Goal: Task Accomplishment & Management: Use online tool/utility

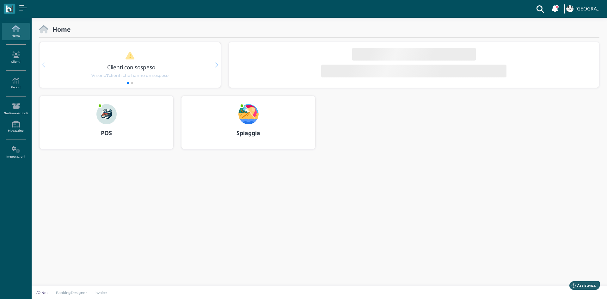
click at [102, 116] on img at bounding box center [106, 114] width 20 height 20
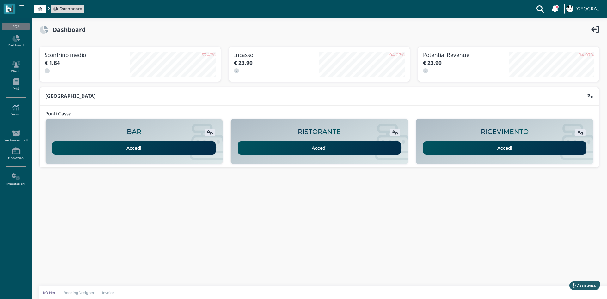
click at [12, 106] on icon at bounding box center [16, 107] width 28 height 7
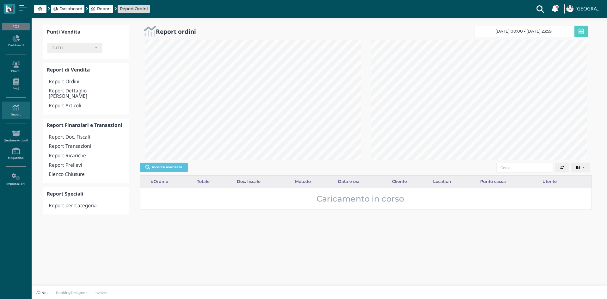
select select
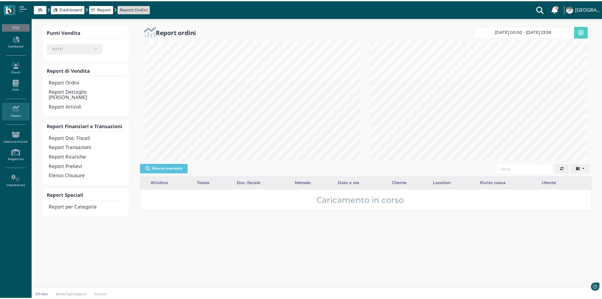
scroll to position [120, 224]
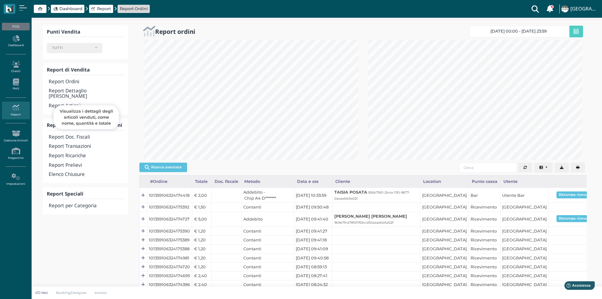
click at [68, 103] on h4 "Report Articoli" at bounding box center [86, 105] width 75 height 5
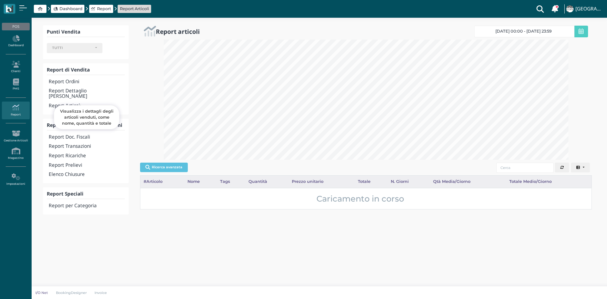
select select
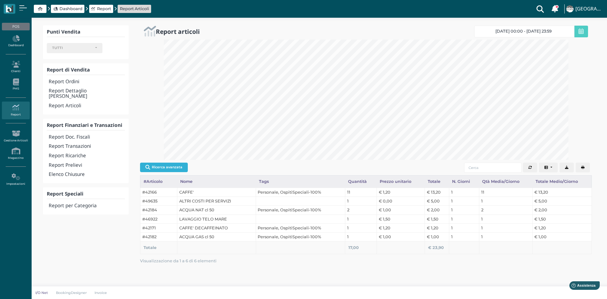
click at [169, 167] on button "Ricerca avanzata" at bounding box center [164, 167] width 48 height 9
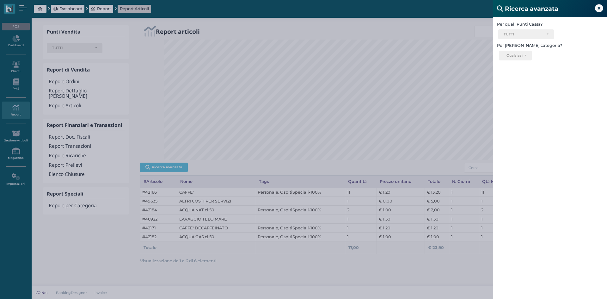
drag, startPoint x: 601, startPoint y: 4, endPoint x: 598, endPoint y: 8, distance: 4.4
click at [601, 4] on span at bounding box center [599, 9] width 8 height 12
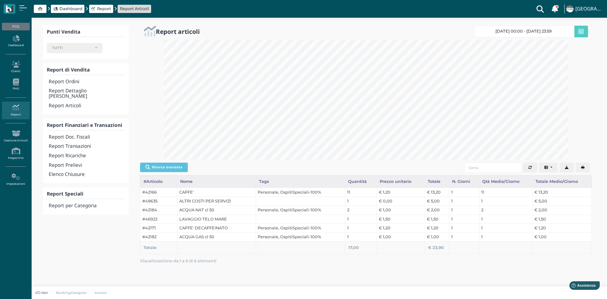
click at [538, 32] on span "18/09/25 00:00 - 18/09/25 23:59" at bounding box center [524, 31] width 56 height 5
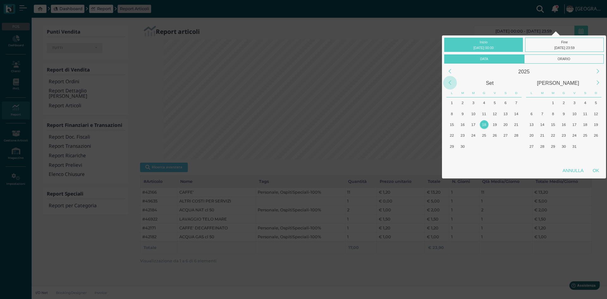
click at [450, 84] on div "Previous Month" at bounding box center [450, 83] width 14 height 14
click at [483, 104] on div "1" at bounding box center [484, 102] width 9 height 9
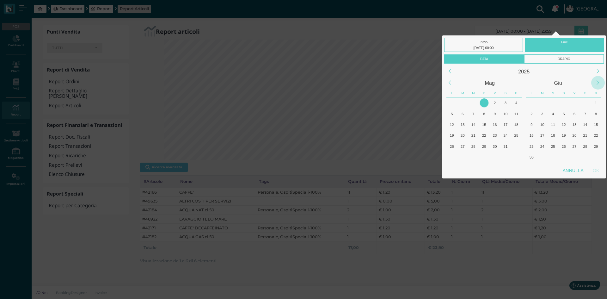
click at [599, 83] on div "Next Month" at bounding box center [598, 83] width 14 height 14
click at [486, 125] on div "18" at bounding box center [484, 124] width 9 height 9
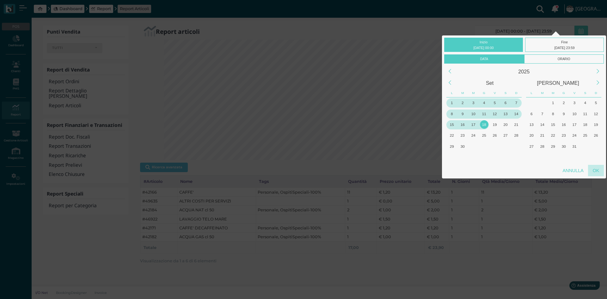
click at [593, 169] on div "OK" at bounding box center [596, 170] width 16 height 11
type input "01/05/2025 00:00 - 18/09/2025 23:59"
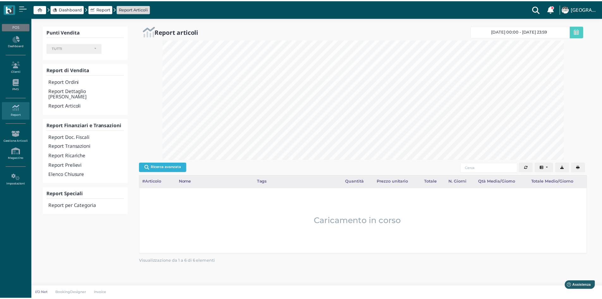
scroll to position [0, 0]
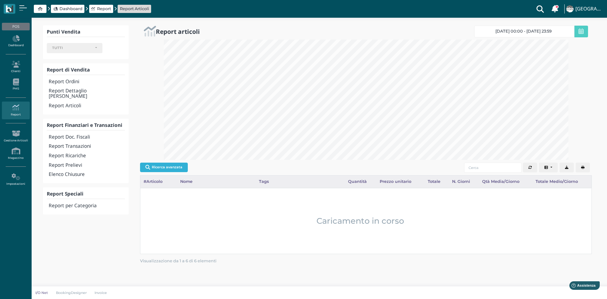
click at [165, 168] on button "Ricerca avanzata" at bounding box center [164, 167] width 48 height 9
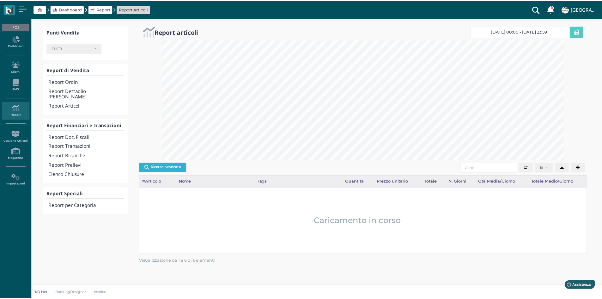
scroll to position [316101, 315810]
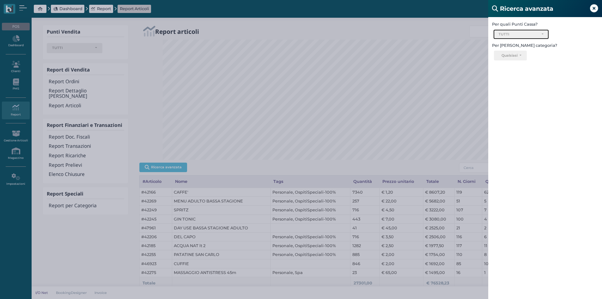
click at [533, 37] on div "TUTTI" at bounding box center [521, 34] width 55 height 9
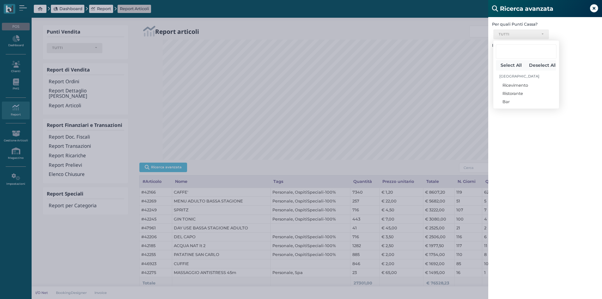
click at [527, 126] on div "Per quali Punti Cassa? Ricevimento Ristorante Bar TUTTI Select All Deselect All…" at bounding box center [546, 166] width 114 height 299
click at [516, 53] on div "Qualsiasi" at bounding box center [510, 55] width 16 height 4
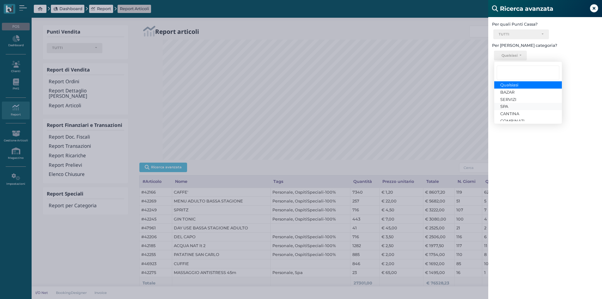
click at [508, 105] on span "SPA" at bounding box center [505, 106] width 8 height 5
select select "1725"
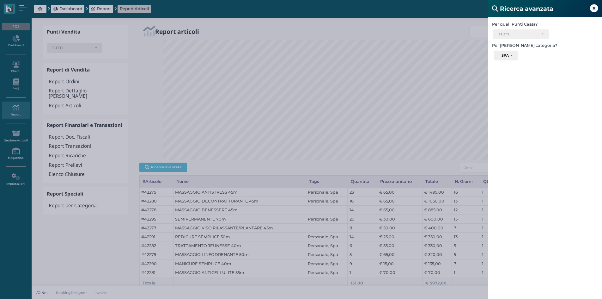
click at [594, 9] on icon at bounding box center [594, 8] width 8 height 8
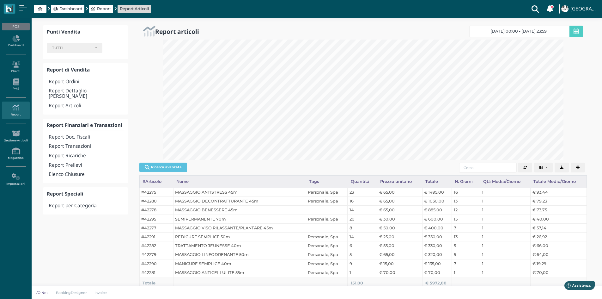
click at [547, 29] on span "01/05/2025 00:00 - 18/09/2025 23:59" at bounding box center [519, 31] width 56 height 5
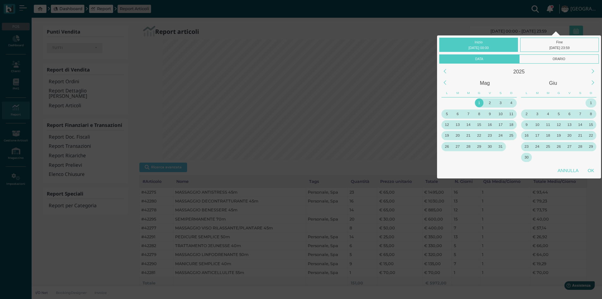
click at [383, 24] on div "Inizio 01/05/2025 00:00 Fine 18/09/2025 23:59 Data Orario 2025 Mag Giu L M M G …" at bounding box center [301, 160] width 602 height 321
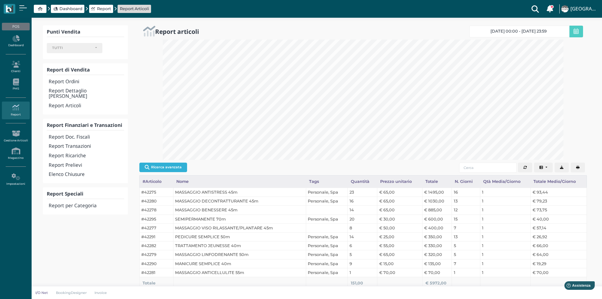
click at [166, 165] on button "Ricerca avanzata" at bounding box center [163, 167] width 48 height 9
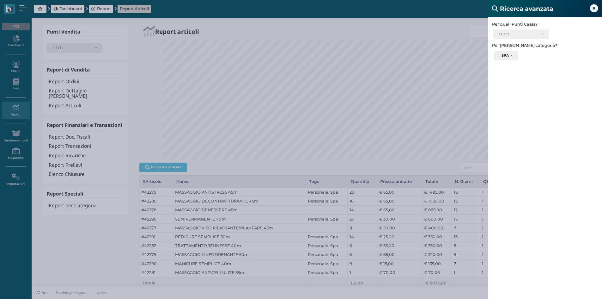
click at [365, 27] on div "Ricerca avanzata Per quali Punti Cassa? Ricevimento Ristorante Bar TUTTI Select…" at bounding box center [301, 149] width 602 height 299
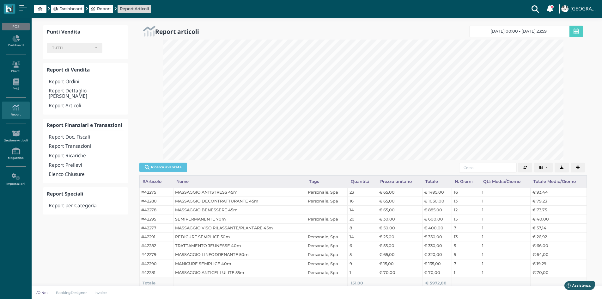
click at [547, 33] on span "01/05/2025 00:00 - 18/09/2025 23:59" at bounding box center [519, 31] width 56 height 5
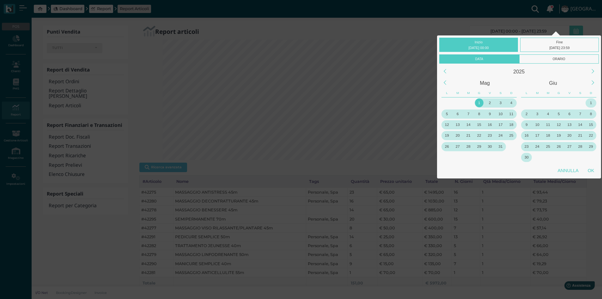
click at [478, 102] on div "1" at bounding box center [479, 102] width 9 height 9
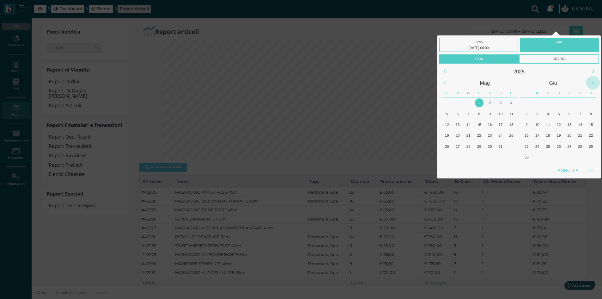
click at [592, 83] on div "Next Month" at bounding box center [594, 83] width 14 height 14
click at [593, 148] on div "31" at bounding box center [591, 146] width 9 height 9
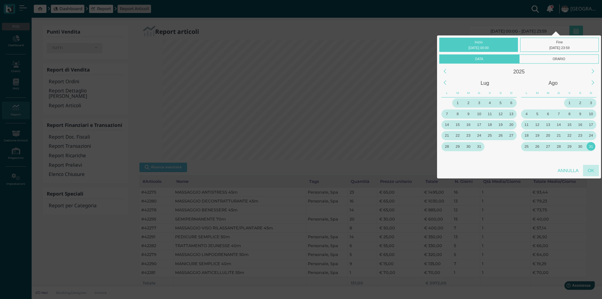
click at [594, 172] on div "OK" at bounding box center [591, 170] width 16 height 11
type input "01/05/2025 00:00 - 31/08/2025 23:59"
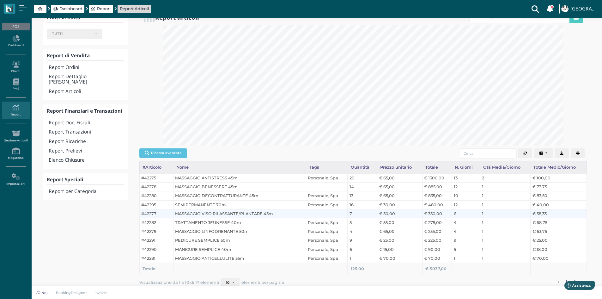
scroll to position [22, 0]
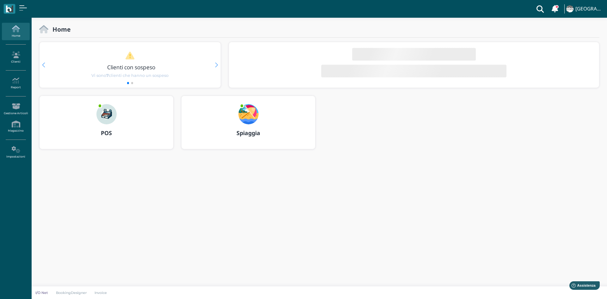
click at [111, 115] on img at bounding box center [106, 114] width 20 height 20
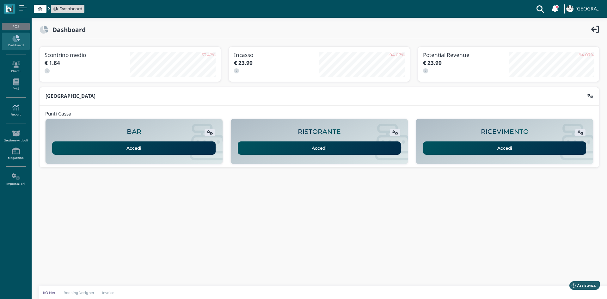
click at [23, 110] on icon at bounding box center [16, 107] width 28 height 7
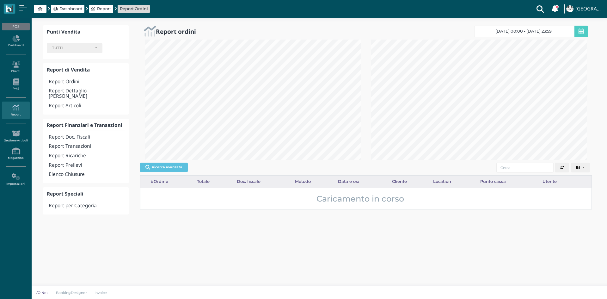
select select
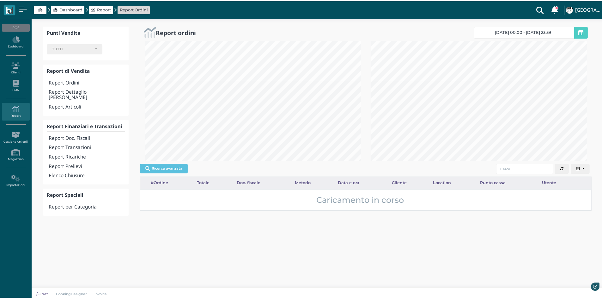
scroll to position [120, 224]
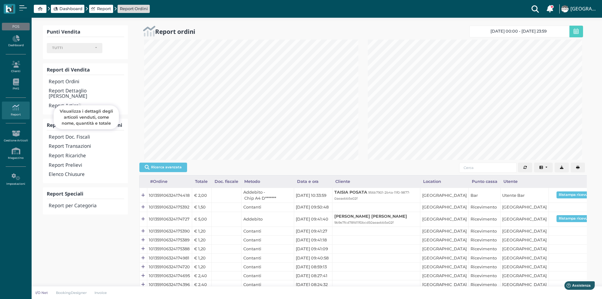
click at [74, 103] on h4 "Report Articoli" at bounding box center [86, 105] width 75 height 5
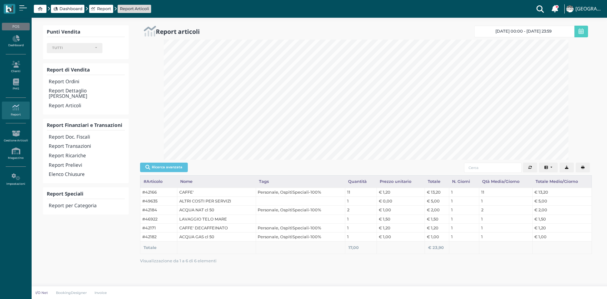
select select
click at [535, 28] on link "[DATE] 00:00 - [DATE] 23:59" at bounding box center [524, 32] width 100 height 12
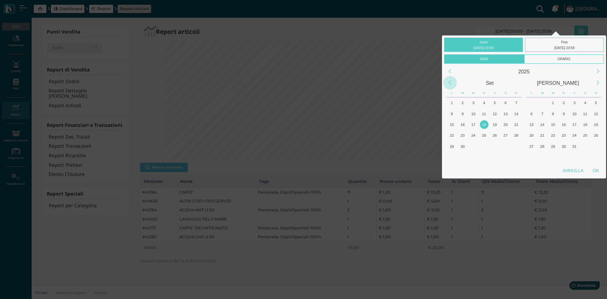
click at [451, 84] on div "Previous Month" at bounding box center [450, 83] width 14 height 14
click at [600, 79] on div "Next Month" at bounding box center [598, 83] width 14 height 14
click at [452, 87] on div "Previous Month" at bounding box center [450, 83] width 14 height 14
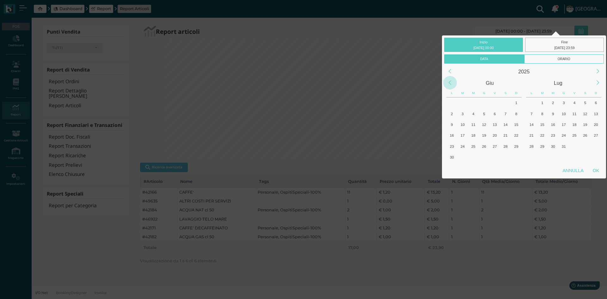
click at [454, 87] on div "Previous Month" at bounding box center [450, 83] width 14 height 14
click at [482, 104] on div "1" at bounding box center [484, 102] width 9 height 9
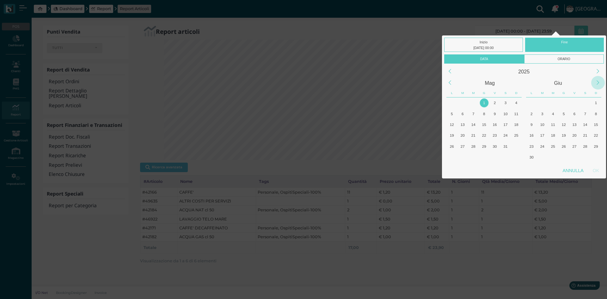
click at [600, 84] on div "Next Month" at bounding box center [598, 83] width 14 height 14
click at [519, 146] on div "31" at bounding box center [516, 146] width 9 height 9
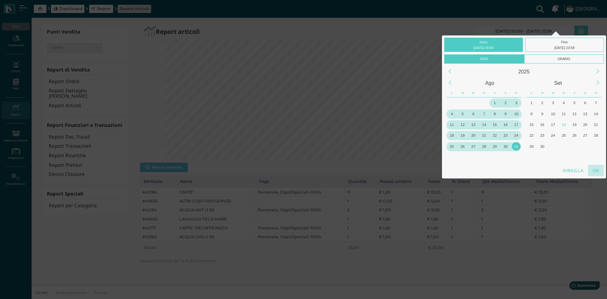
click at [600, 171] on div "OK" at bounding box center [596, 170] width 16 height 11
type input "01/05/2025 00:00 - 31/08/2025 23:59"
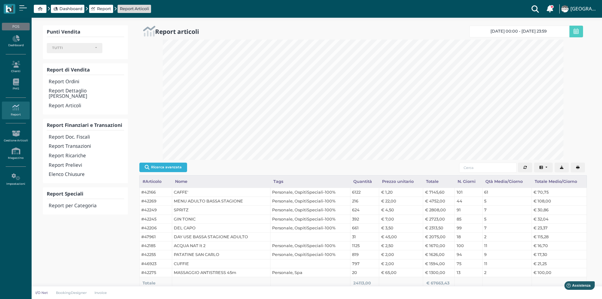
scroll to position [0, 0]
click at [170, 166] on button "Ricerca avanzata" at bounding box center [163, 167] width 48 height 9
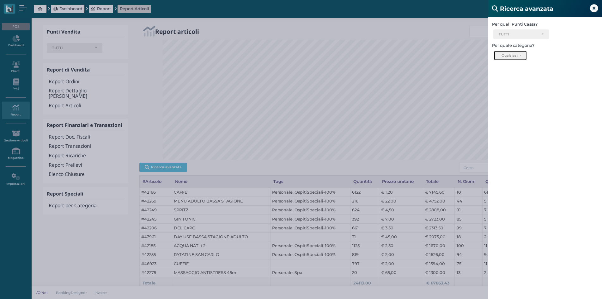
click at [522, 55] on button "Qualsiasi" at bounding box center [510, 56] width 33 height 10
click at [508, 107] on span "SPA" at bounding box center [505, 106] width 8 height 5
select select "1725"
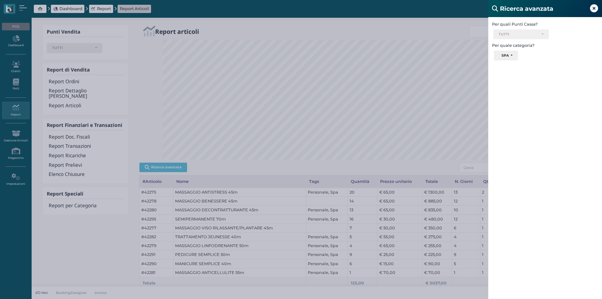
click at [595, 7] on icon at bounding box center [594, 8] width 8 height 8
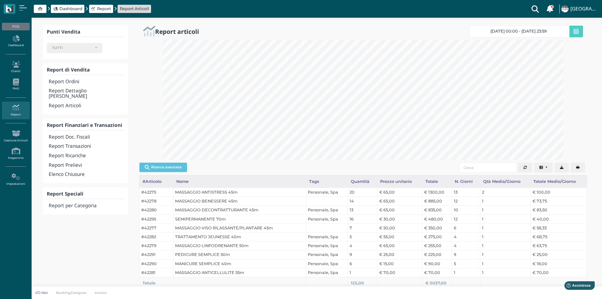
click at [524, 32] on span "01/05/2025 00:00 - 31/08/2025 23:59" at bounding box center [519, 31] width 56 height 5
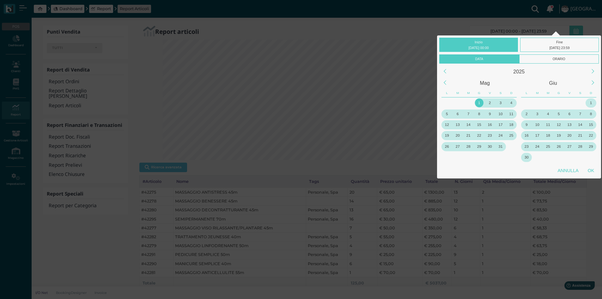
click at [481, 102] on div "1" at bounding box center [479, 102] width 9 height 9
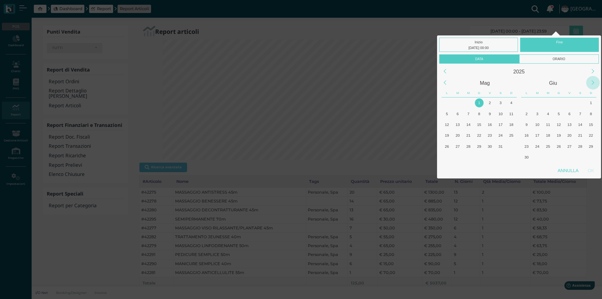
click at [594, 80] on div "Next Month" at bounding box center [594, 83] width 14 height 14
click at [592, 81] on div "Next Month" at bounding box center [594, 83] width 14 height 14
click at [558, 123] on div "18" at bounding box center [559, 124] width 9 height 9
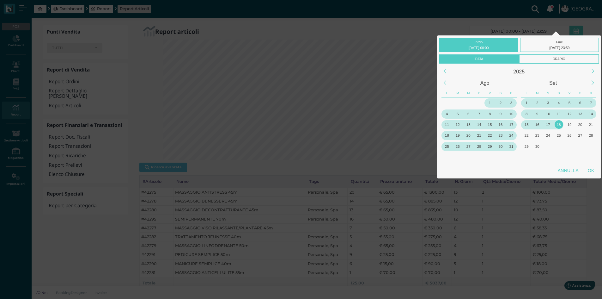
click at [523, 99] on div "1" at bounding box center [526, 102] width 11 height 11
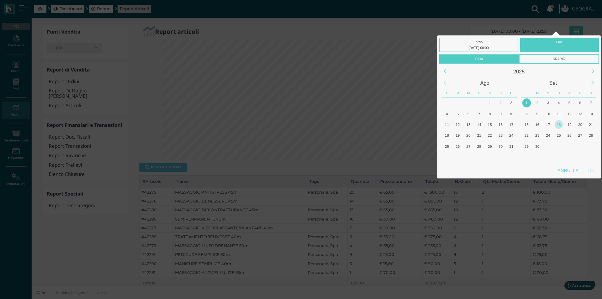
click at [559, 125] on div "18" at bounding box center [559, 124] width 9 height 9
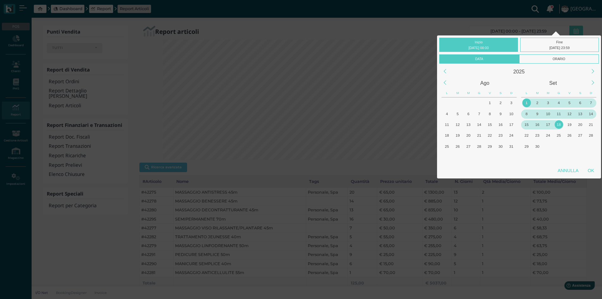
click at [592, 169] on div "OK" at bounding box center [591, 170] width 16 height 11
type input "01/09/2025 00:00 - 18/09/2025 23:59"
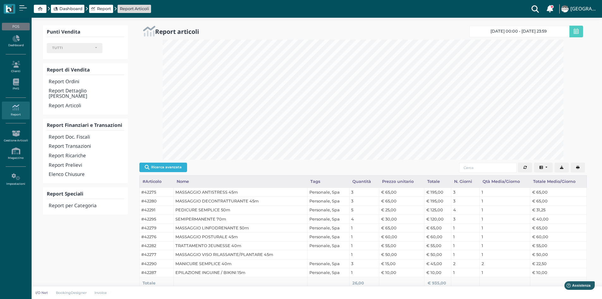
click at [172, 165] on button "Ricerca avanzata" at bounding box center [163, 167] width 48 height 9
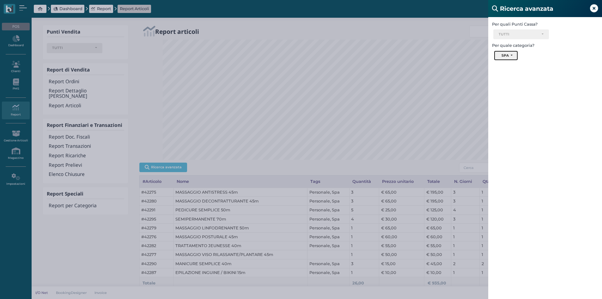
click at [515, 56] on button "SPA" at bounding box center [506, 56] width 24 height 10
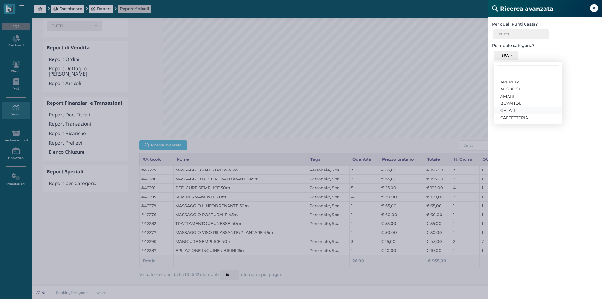
click at [512, 110] on span "GELATI" at bounding box center [508, 110] width 15 height 5
select select "1715"
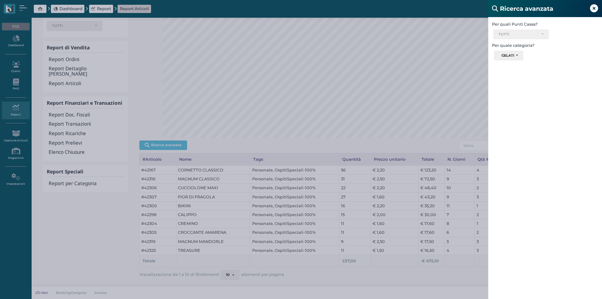
click at [597, 10] on icon at bounding box center [594, 8] width 8 height 8
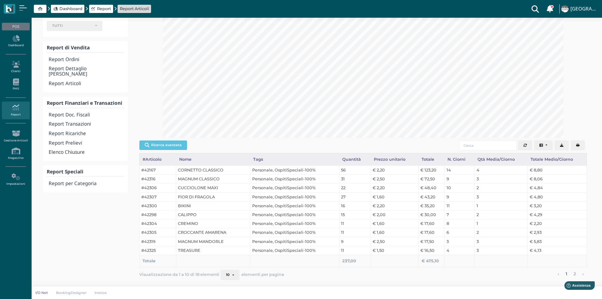
scroll to position [0, 0]
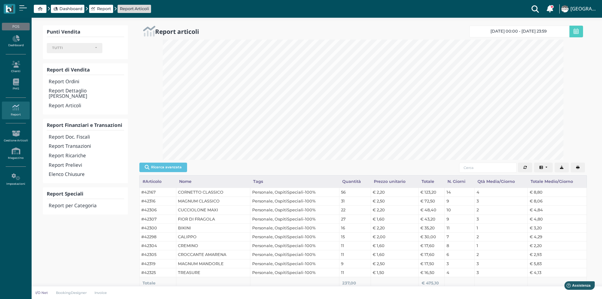
click at [517, 29] on span "01/09/2025 00:00 - 18/09/2025 23:59" at bounding box center [519, 31] width 56 height 5
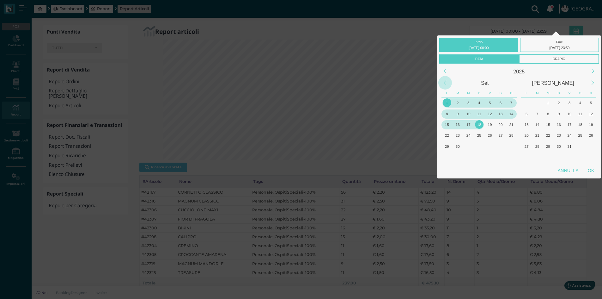
click at [445, 85] on div "Previous Month" at bounding box center [446, 83] width 14 height 14
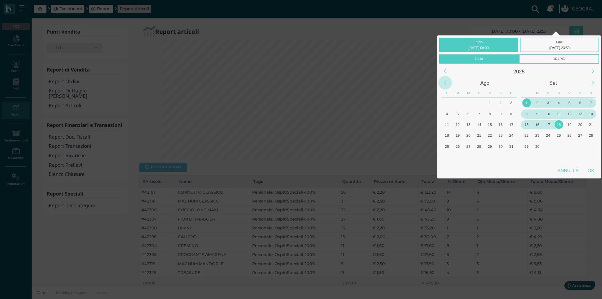
click at [445, 85] on div "Previous Month" at bounding box center [446, 83] width 14 height 14
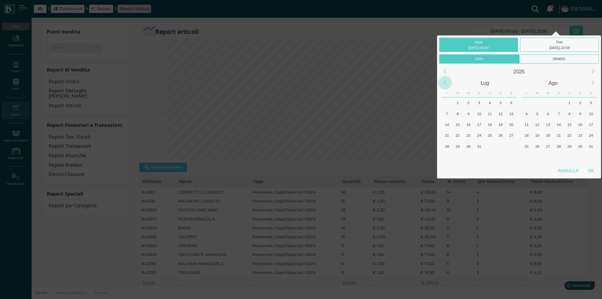
click at [445, 85] on div "Previous Month" at bounding box center [446, 83] width 14 height 14
click at [481, 103] on div "1" at bounding box center [479, 102] width 9 height 9
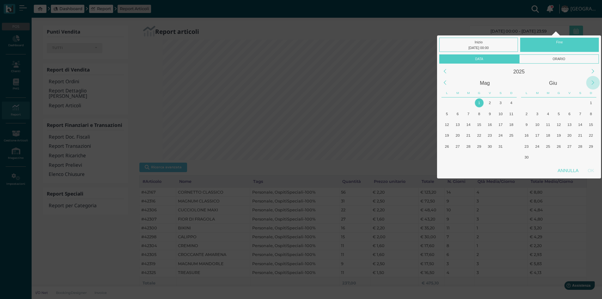
click at [588, 83] on div "Next Month" at bounding box center [594, 83] width 14 height 14
click at [589, 83] on div "Next Month" at bounding box center [594, 83] width 14 height 14
click at [481, 123] on div "18" at bounding box center [479, 124] width 9 height 9
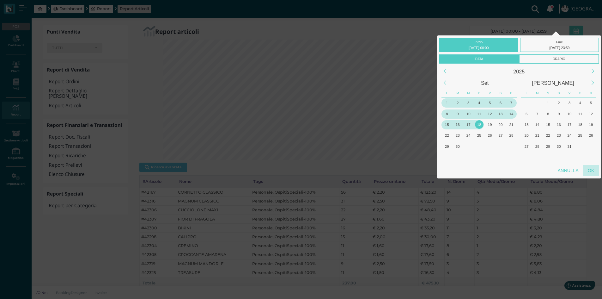
click at [599, 173] on div "Annulla OK" at bounding box center [519, 172] width 164 height 14
click at [595, 172] on div "OK" at bounding box center [591, 170] width 16 height 11
type input "01/05/2025 00:00 - 18/09/2025 23:59"
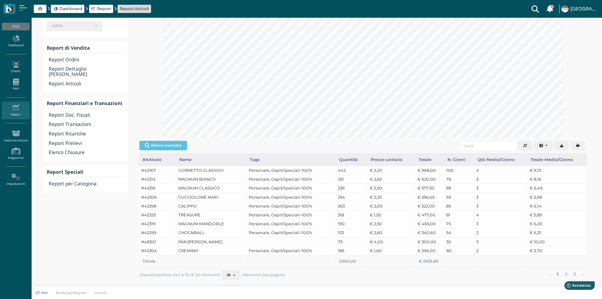
scroll to position [22, 0]
click at [178, 146] on button "Ricerca avanzata" at bounding box center [163, 144] width 48 height 9
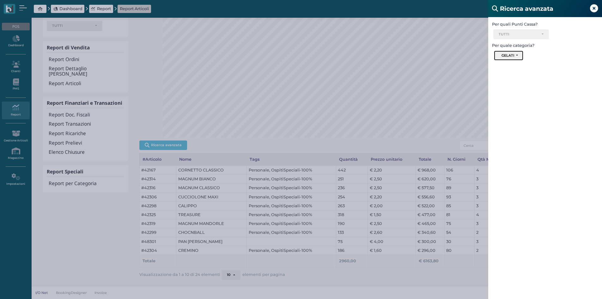
click at [519, 57] on button "GELATI" at bounding box center [508, 56] width 29 height 10
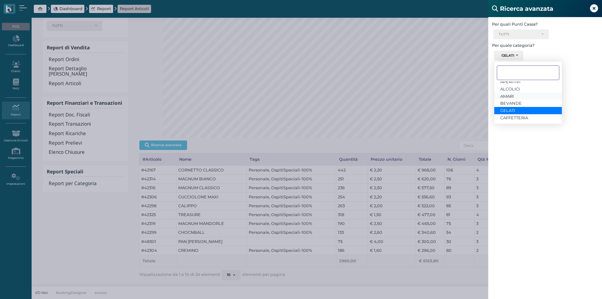
scroll to position [32, 0]
click at [515, 90] on span "COMBINATI" at bounding box center [513, 91] width 24 height 5
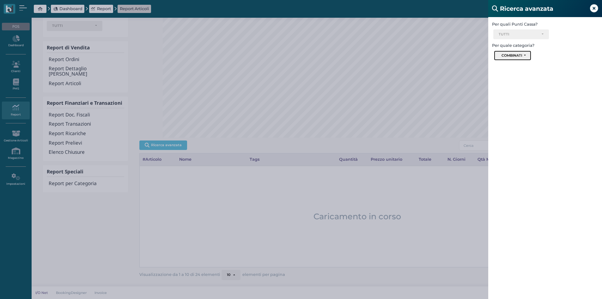
scroll to position [21, 0]
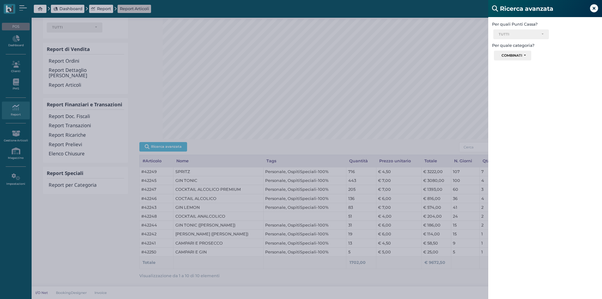
click at [598, 6] on icon at bounding box center [594, 8] width 8 height 8
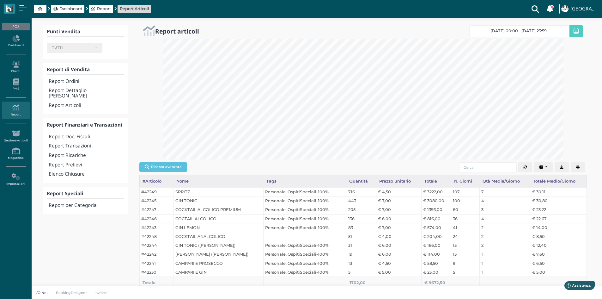
scroll to position [0, 0]
click at [154, 166] on button "Ricerca avanzata" at bounding box center [163, 167] width 48 height 9
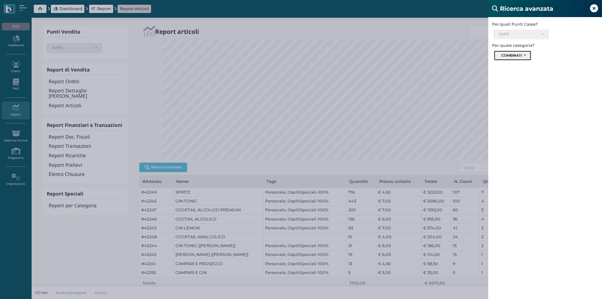
click at [528, 55] on button "COMBINATI" at bounding box center [512, 56] width 37 height 10
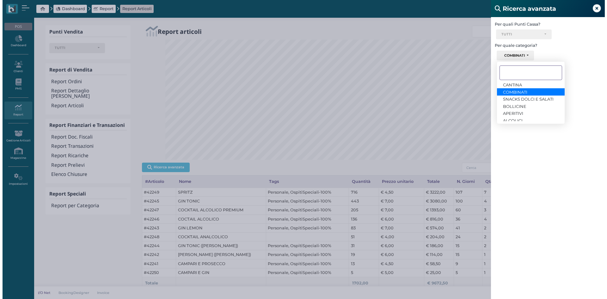
scroll to position [27, 0]
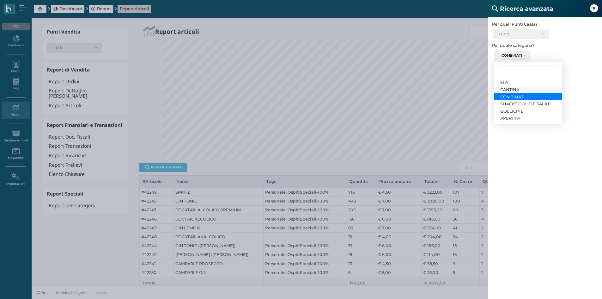
click at [515, 89] on span "CANTINA" at bounding box center [510, 89] width 19 height 5
select select "1722"
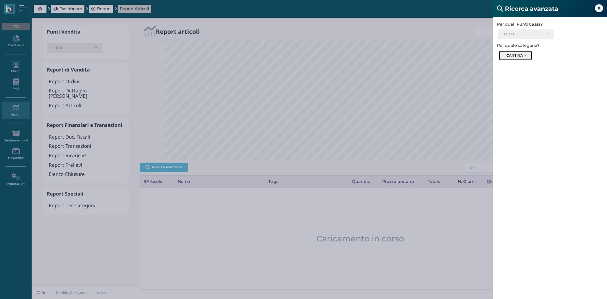
scroll to position [120, 414]
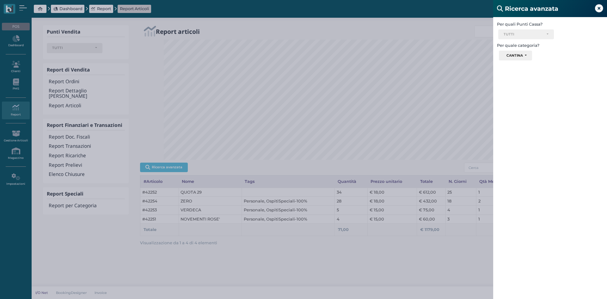
click at [600, 7] on icon at bounding box center [599, 8] width 8 height 8
